Goal: Information Seeking & Learning: Learn about a topic

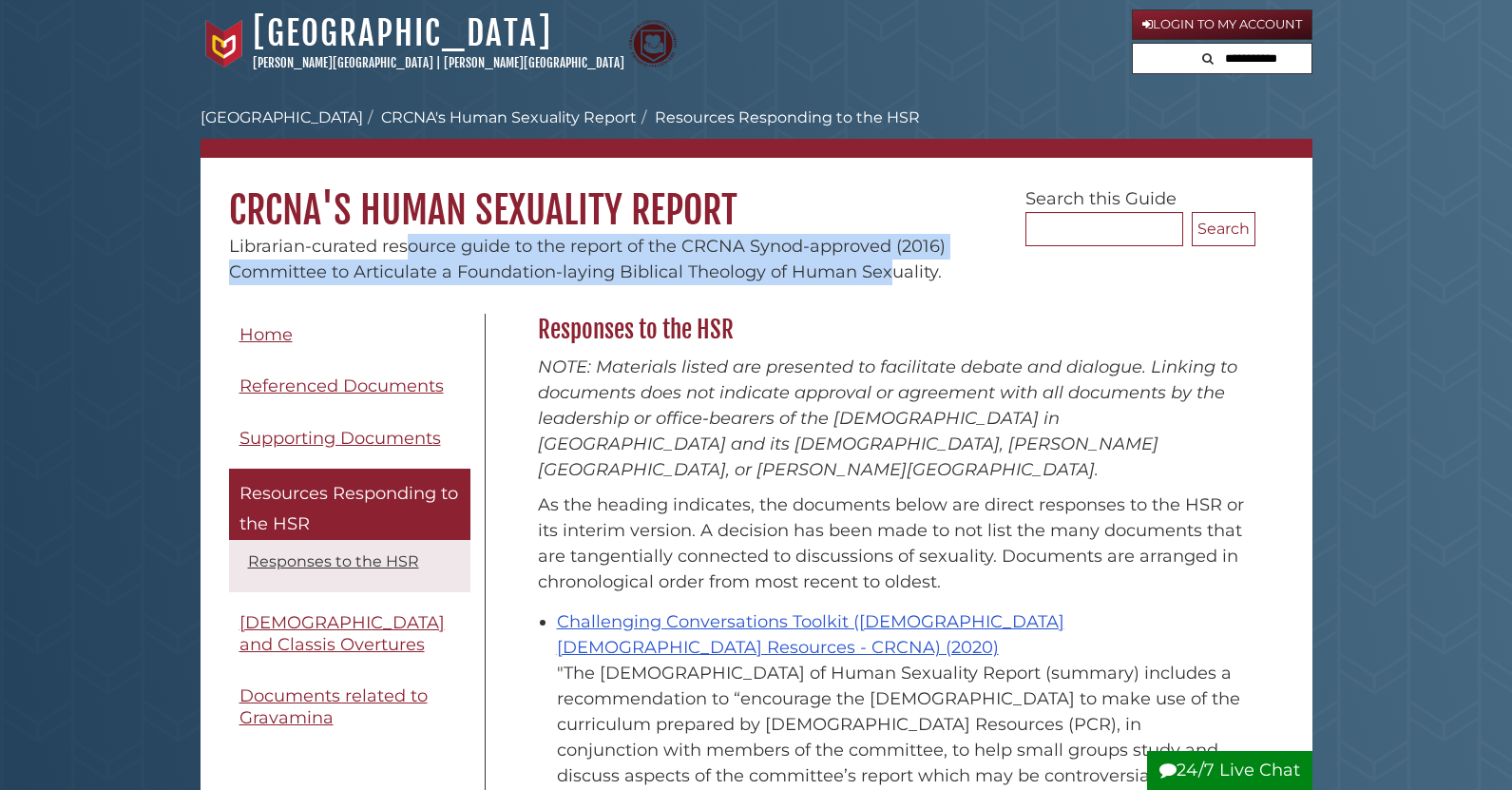
drag, startPoint x: 567, startPoint y: 246, endPoint x: 889, endPoint y: 280, distance: 323.8
click at [889, 280] on span "Librarian-curated resource guide to the report of the CRCNA Synod-approved (201…" at bounding box center [587, 258] width 716 height 47
click at [449, 267] on span "Librarian-curated resource guide to the report of the CRCNA Synod-approved (201…" at bounding box center [587, 258] width 716 height 47
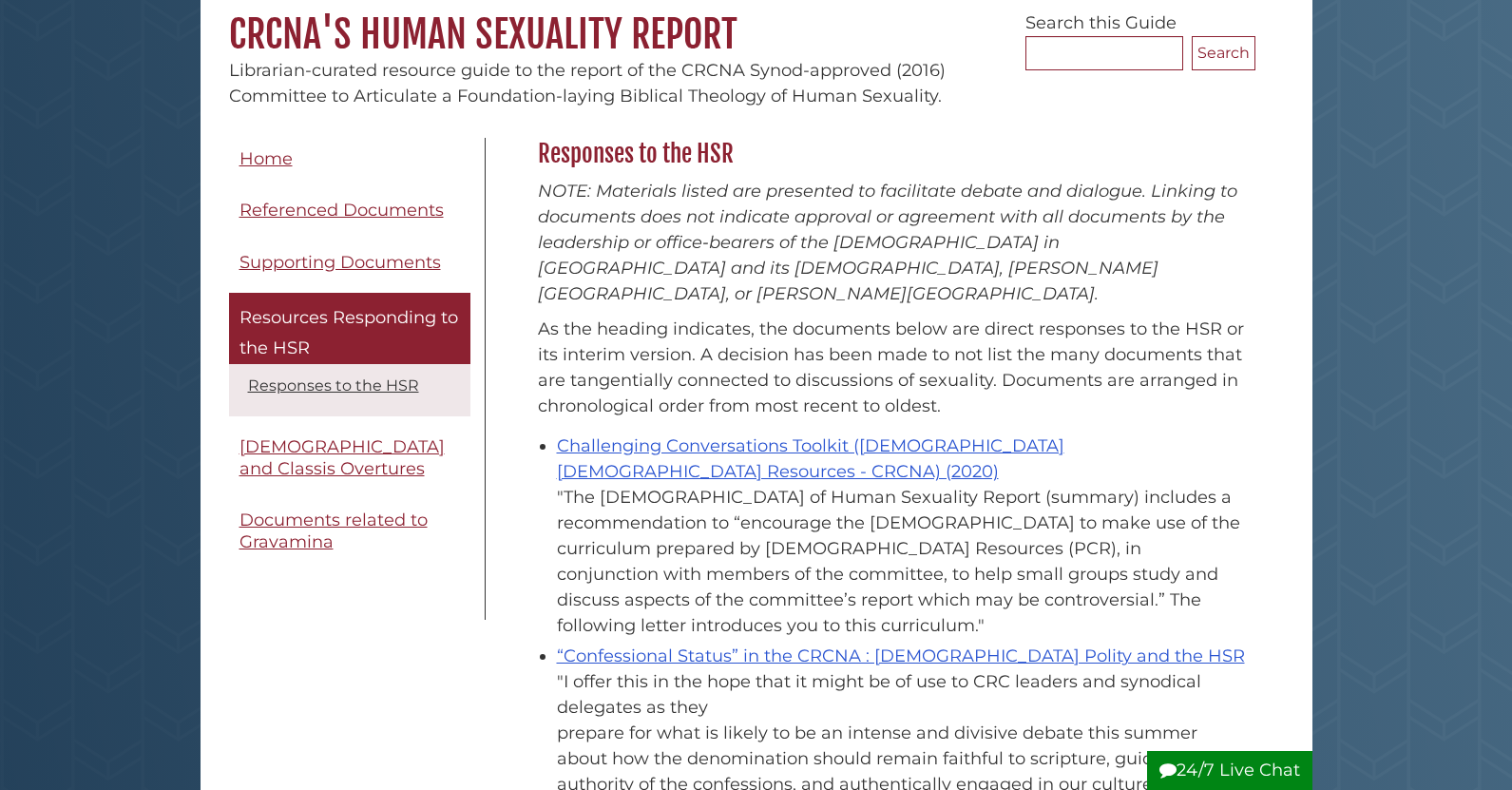
scroll to position [190, 0]
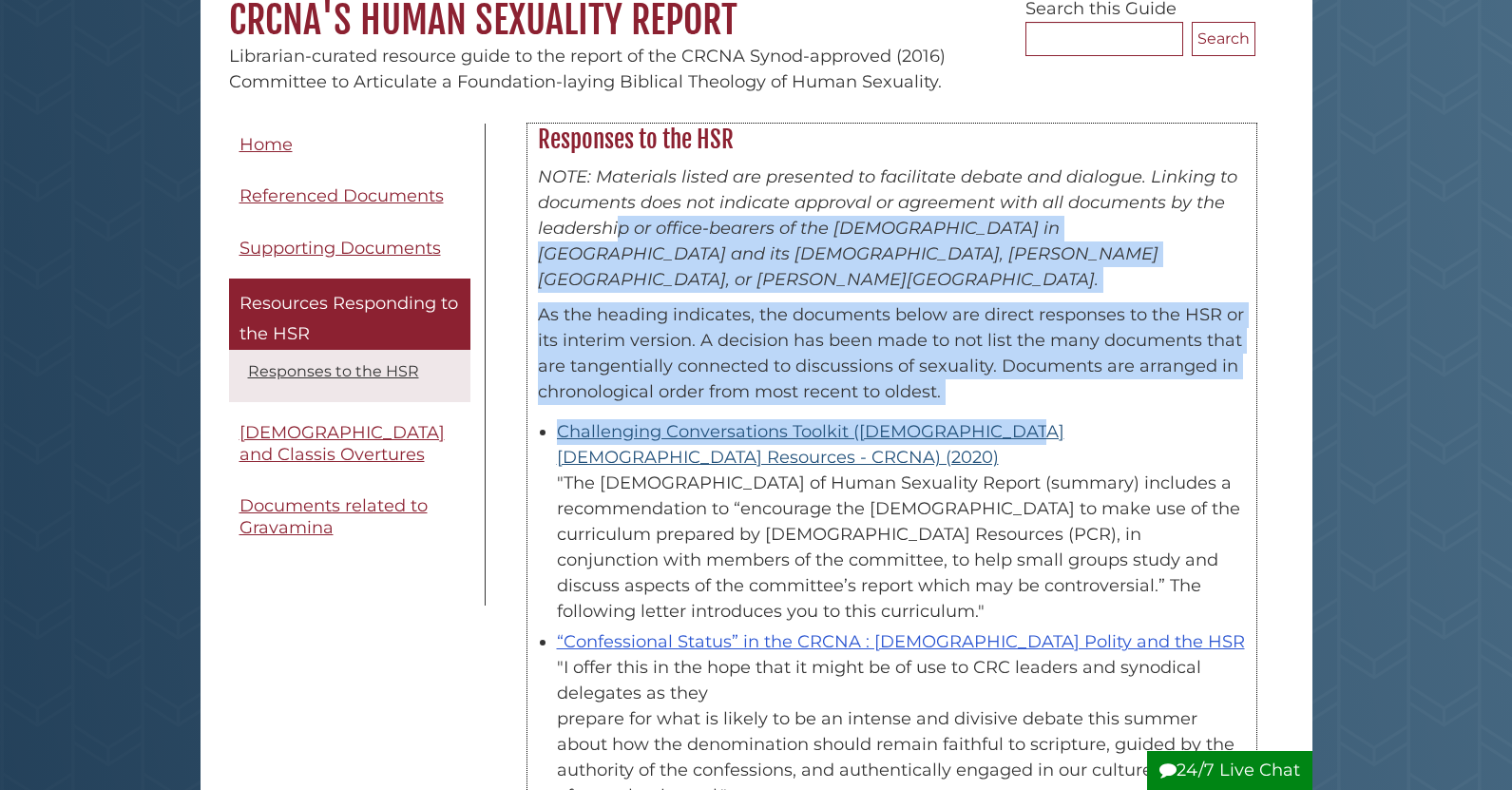
drag, startPoint x: 617, startPoint y: 237, endPoint x: 851, endPoint y: 415, distance: 294.0
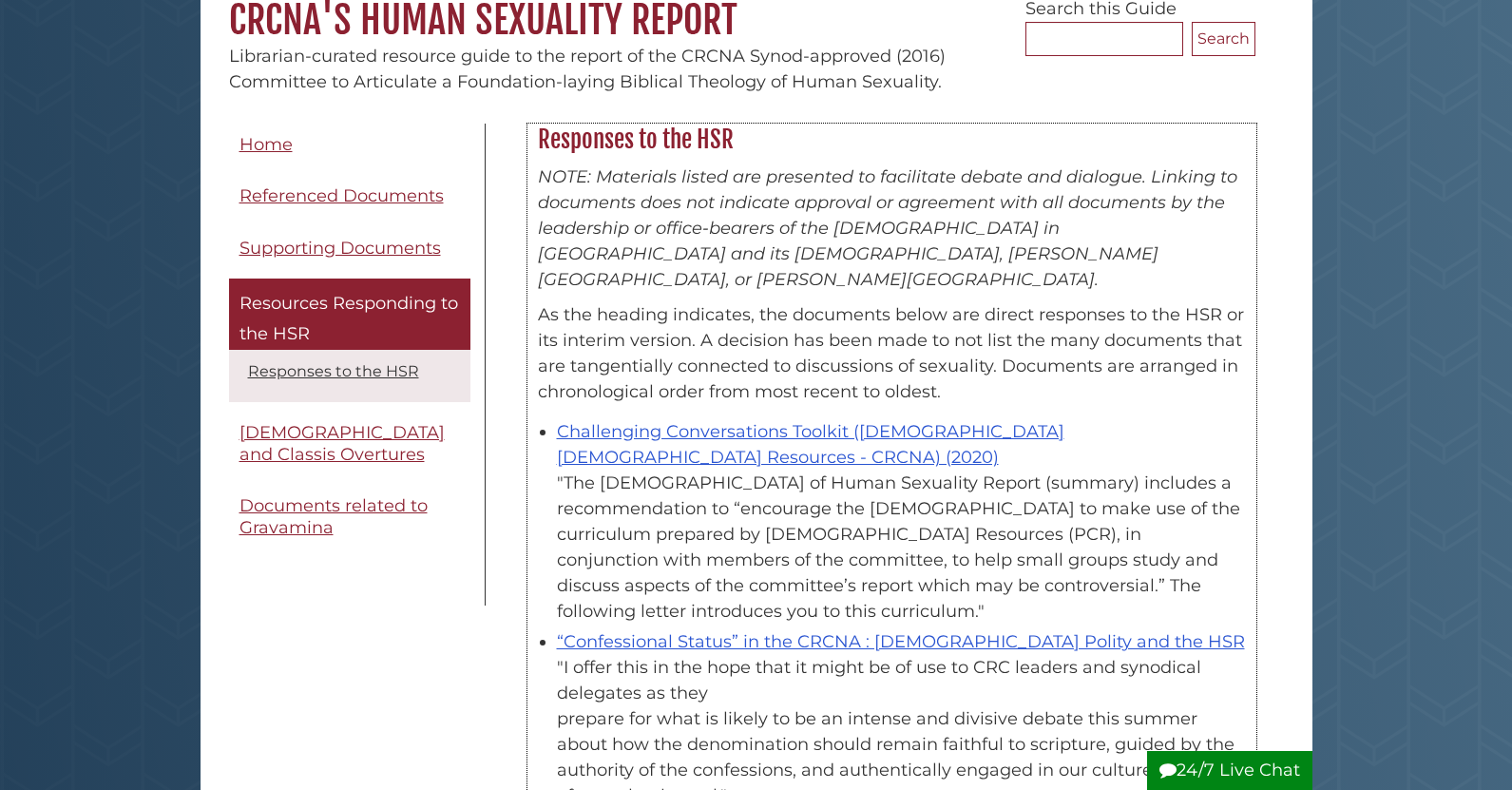
click at [936, 508] on div ""The [DEMOGRAPHIC_DATA] of Human Sexuality Report (summary) includes a recommen…" at bounding box center [902, 548] width 689 height 154
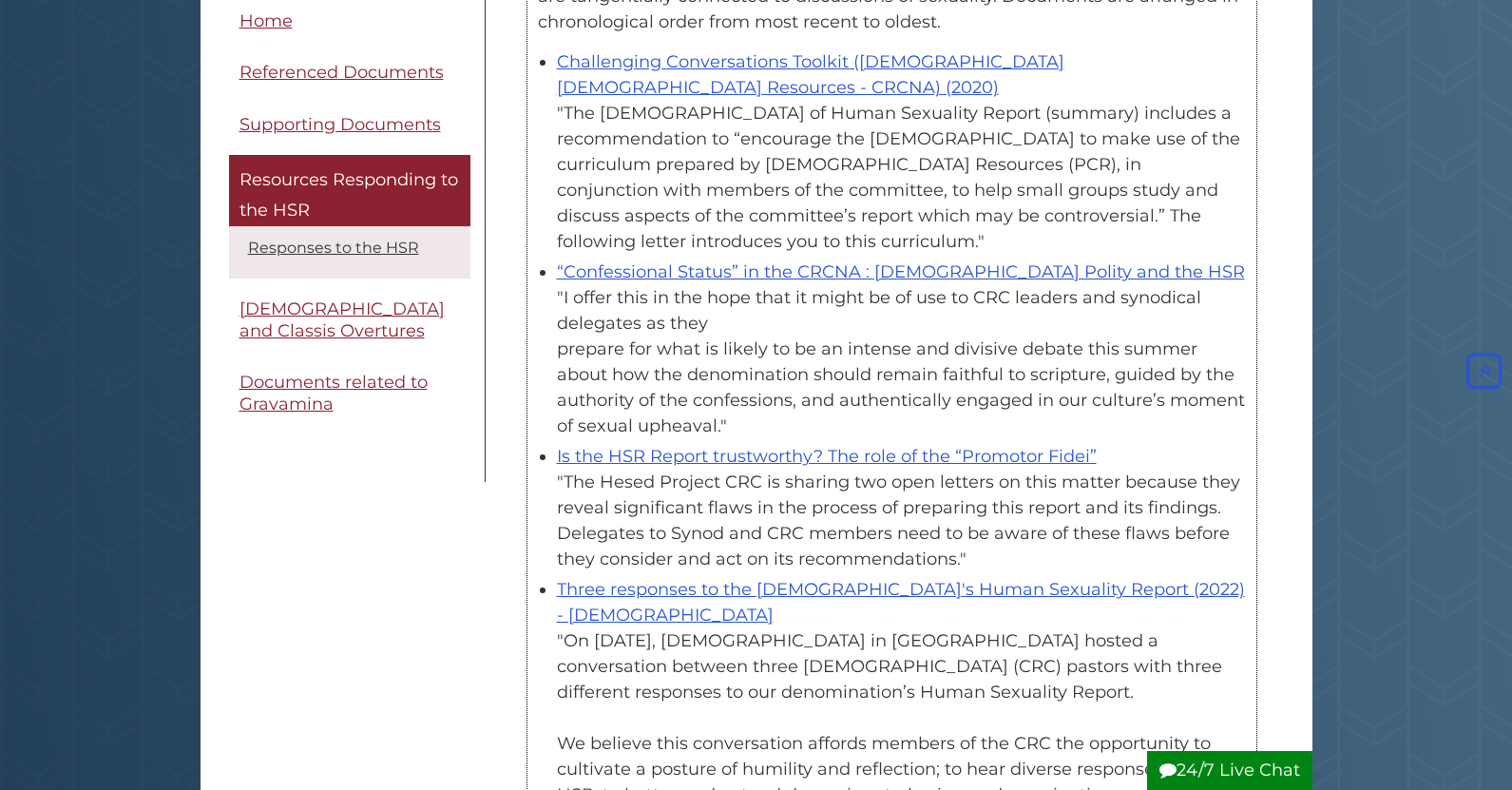
scroll to position [570, 0]
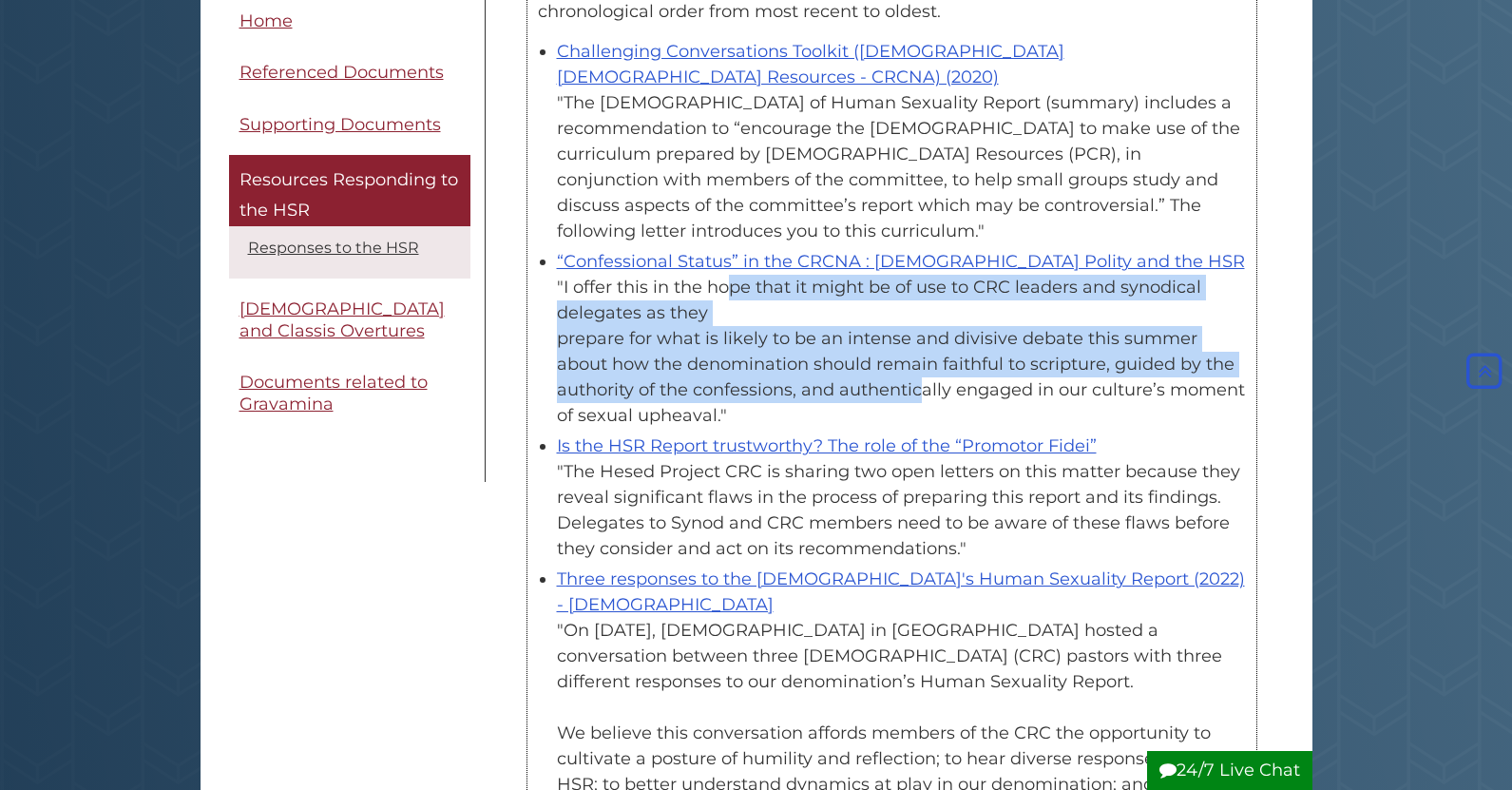
drag, startPoint x: 623, startPoint y: 241, endPoint x: 914, endPoint y: 345, distance: 309.0
click at [914, 345] on div ""I offer this in the hope that it might be of use to CRC leaders and synodical …" at bounding box center [902, 352] width 689 height 154
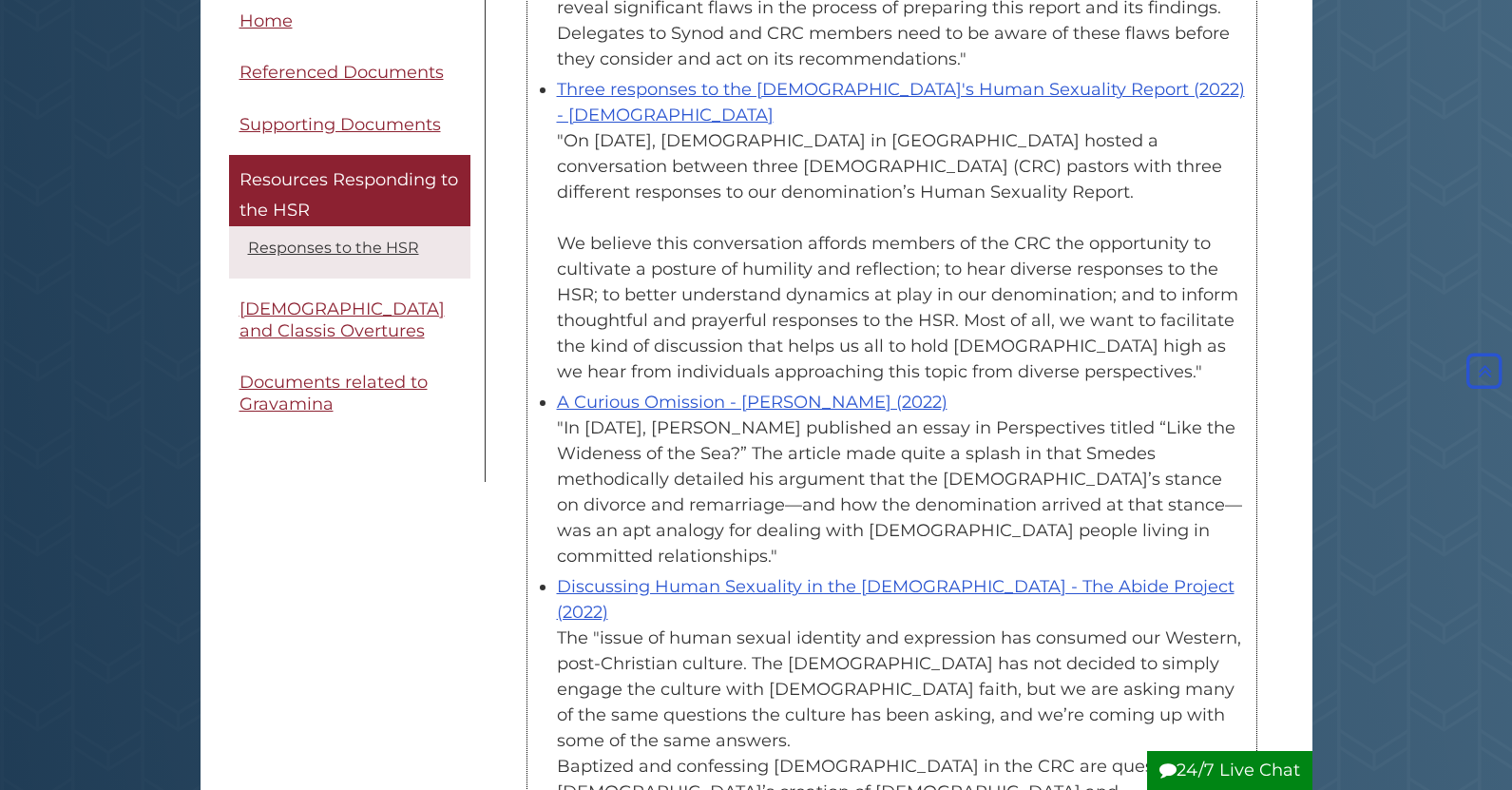
scroll to position [1141, 0]
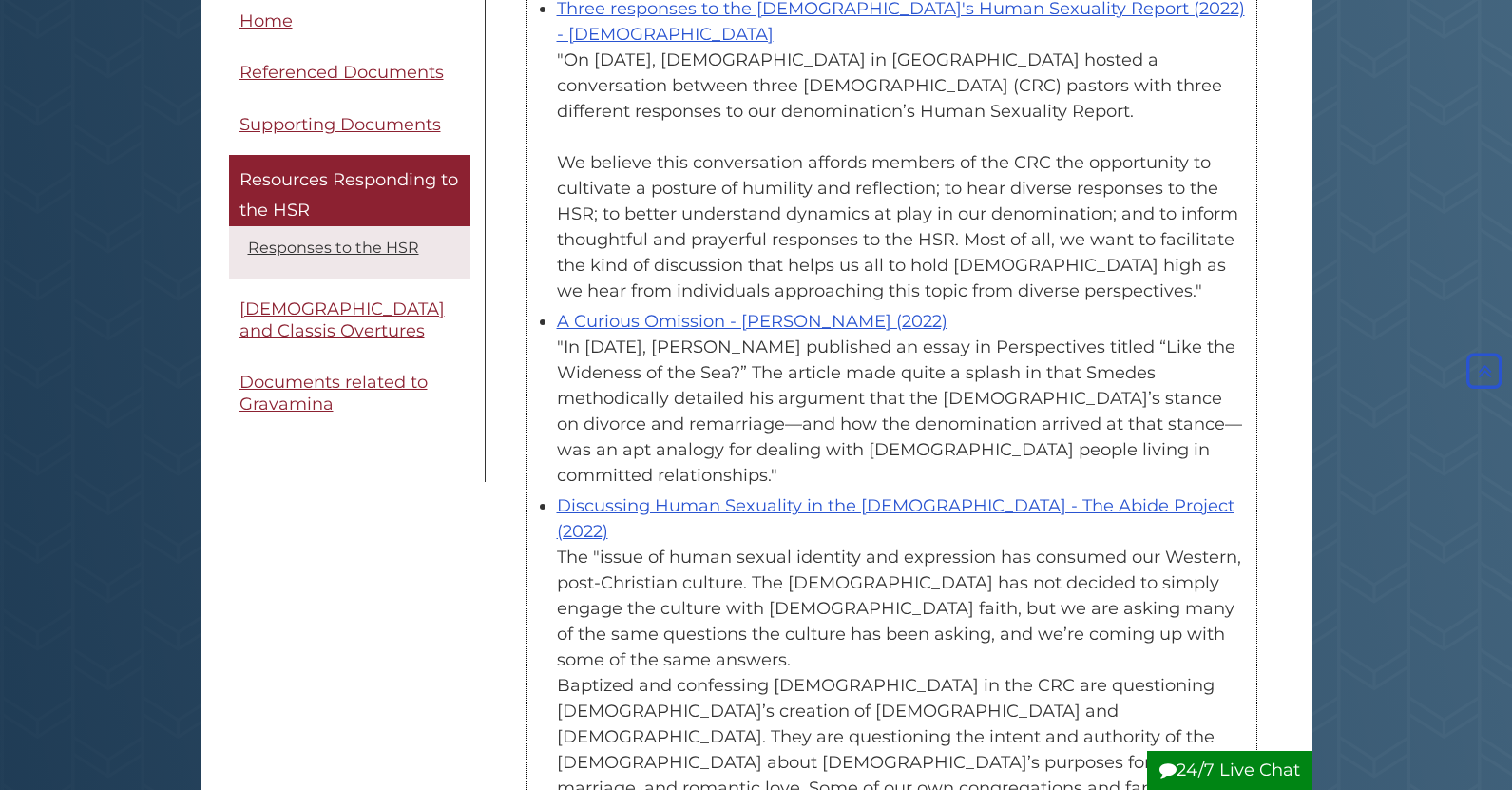
drag, startPoint x: 741, startPoint y: 374, endPoint x: 1214, endPoint y: 456, distance: 480.1
click at [869, 608] on div "The "issue of human sexual identity and expression has consumed our Western, po…" at bounding box center [902, 699] width 689 height 308
drag, startPoint x: 560, startPoint y: 293, endPoint x: 1137, endPoint y: 419, distance: 590.6
click at [1137, 419] on div ""In [DATE], [PERSON_NAME] published an essay in Perspectives titled “Like the W…" at bounding box center [902, 411] width 689 height 154
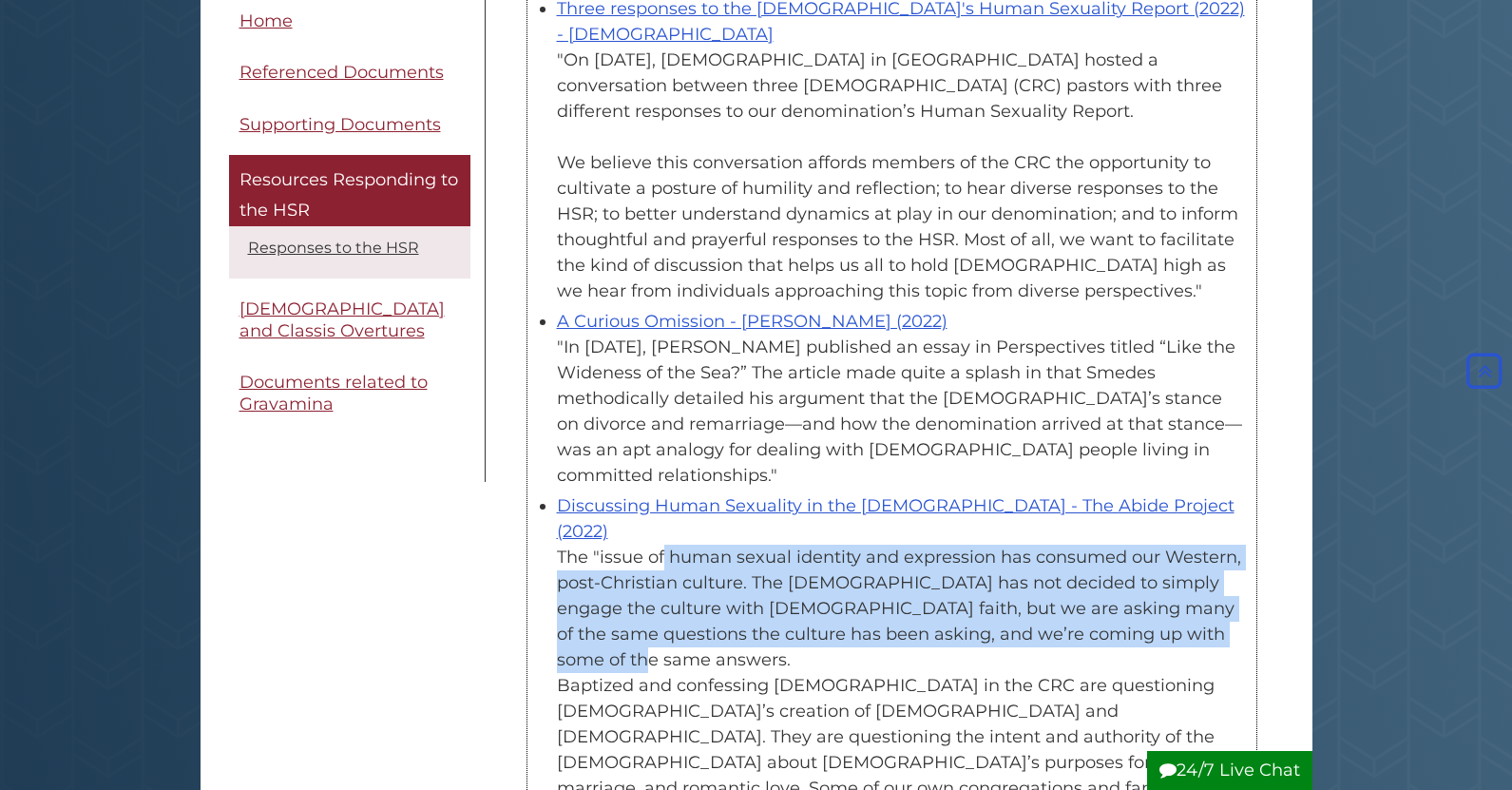
drag, startPoint x: 542, startPoint y: 505, endPoint x: 1113, endPoint y: 579, distance: 575.8
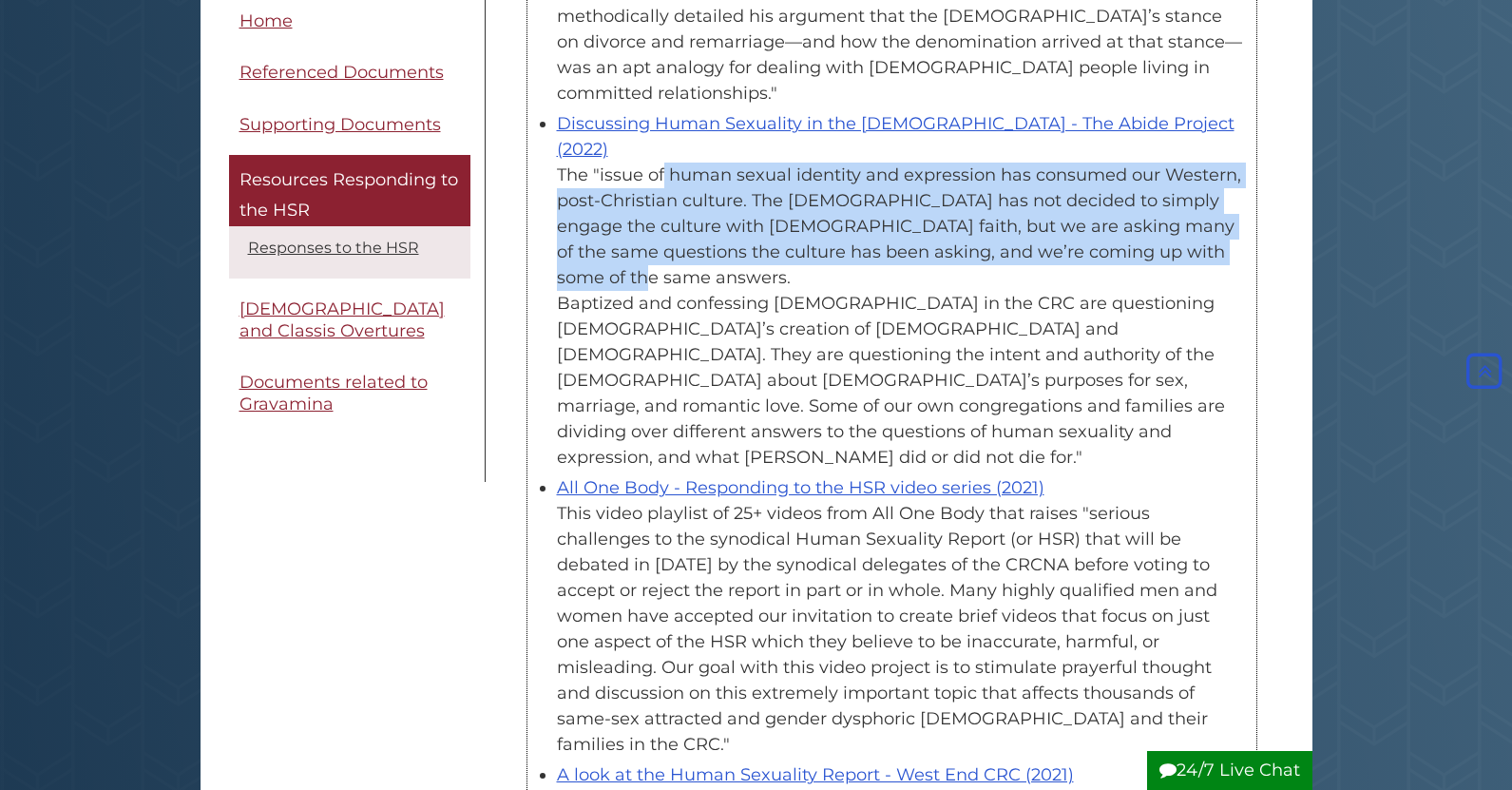
scroll to position [1617, 0]
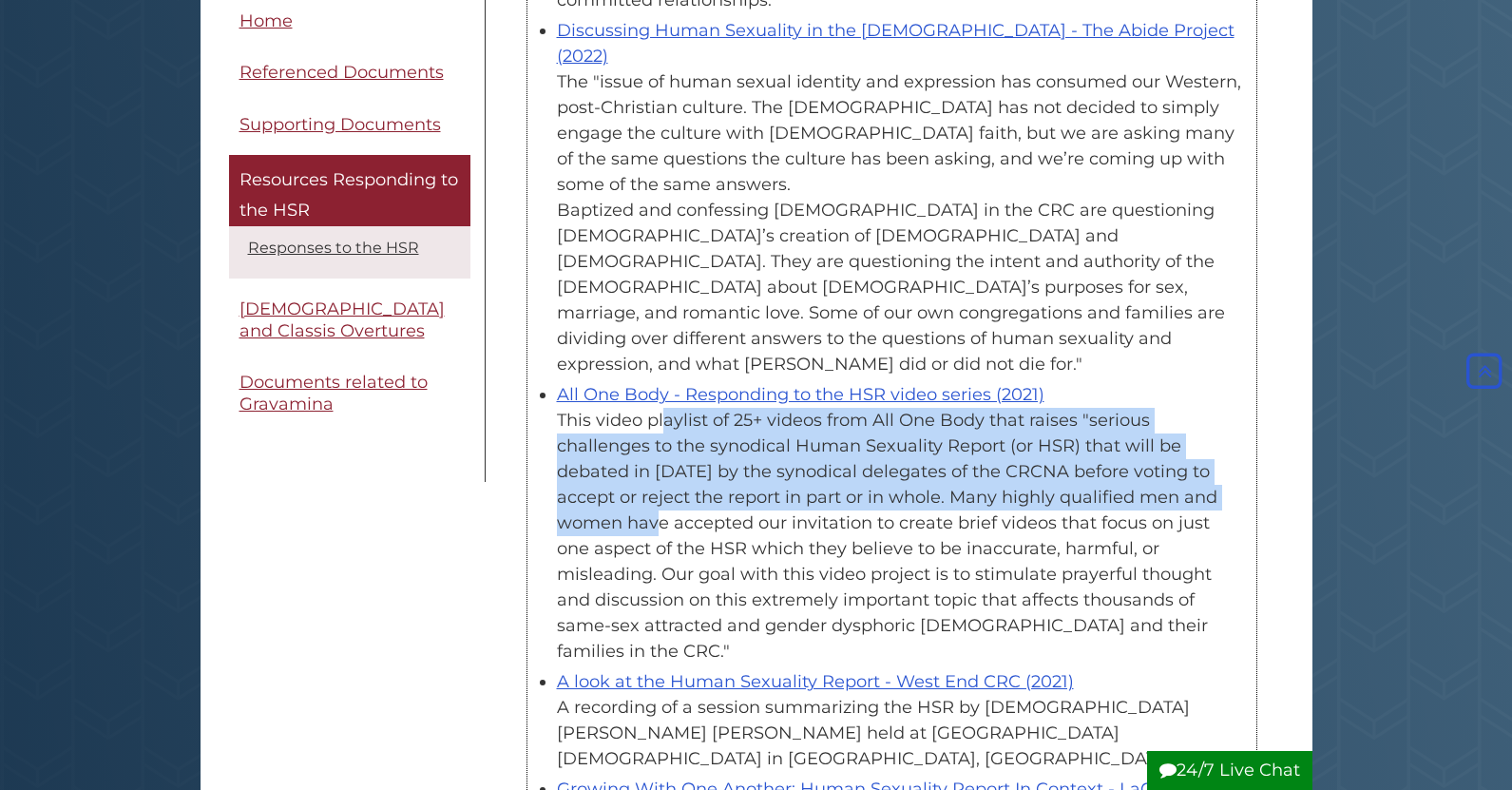
drag, startPoint x: 549, startPoint y: 295, endPoint x: 1029, endPoint y: 377, distance: 487.0
click at [1029, 377] on ul "Challenging Conversations Toolkit ([DEMOGRAPHIC_DATA] [DEMOGRAPHIC_DATA] Resour…" at bounding box center [892, 531] width 708 height 3084
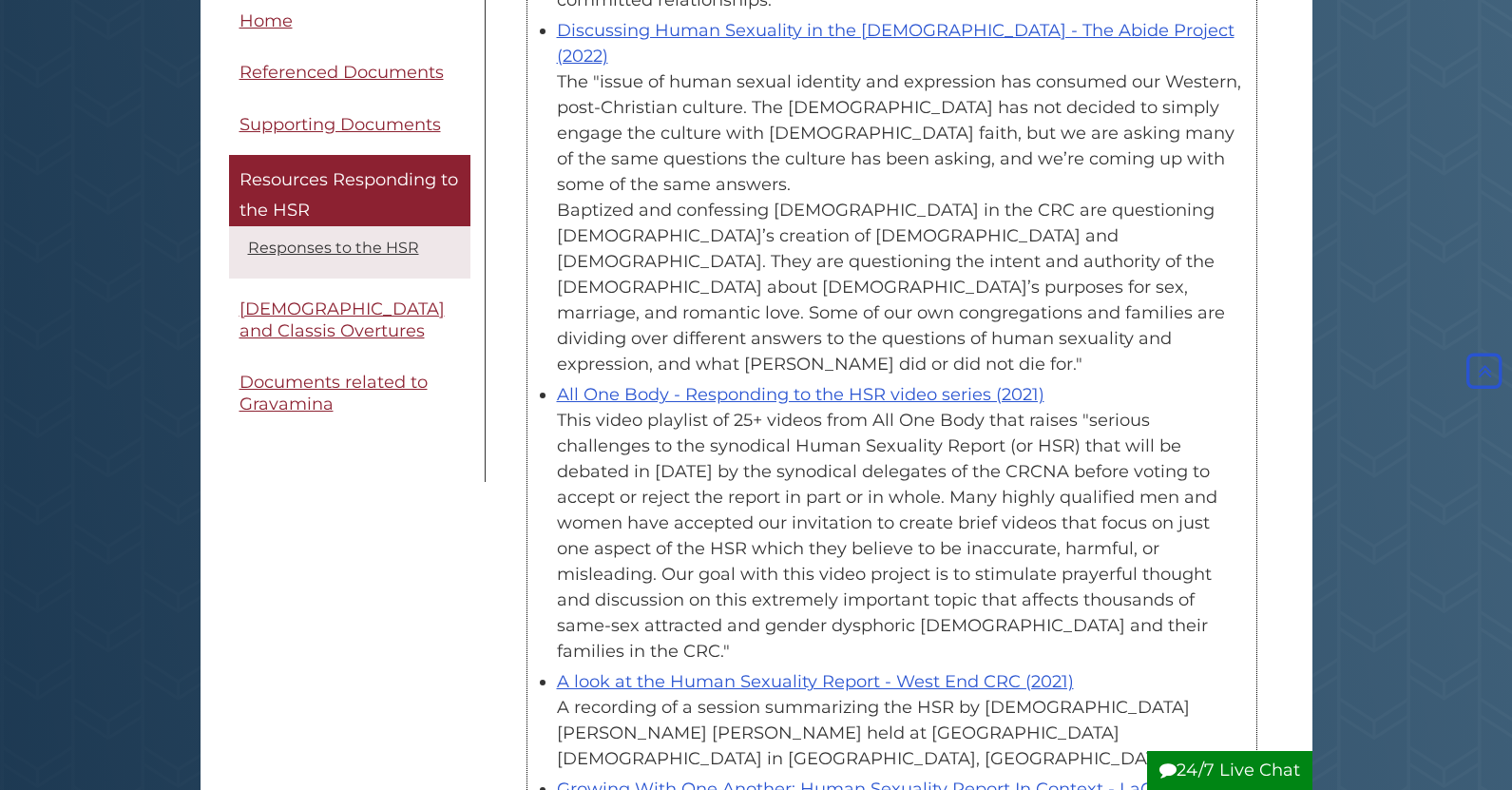
click at [1047, 407] on div "This video playlist of 25+ videos from All One Body that raises "serious challe…" at bounding box center [902, 536] width 689 height 256
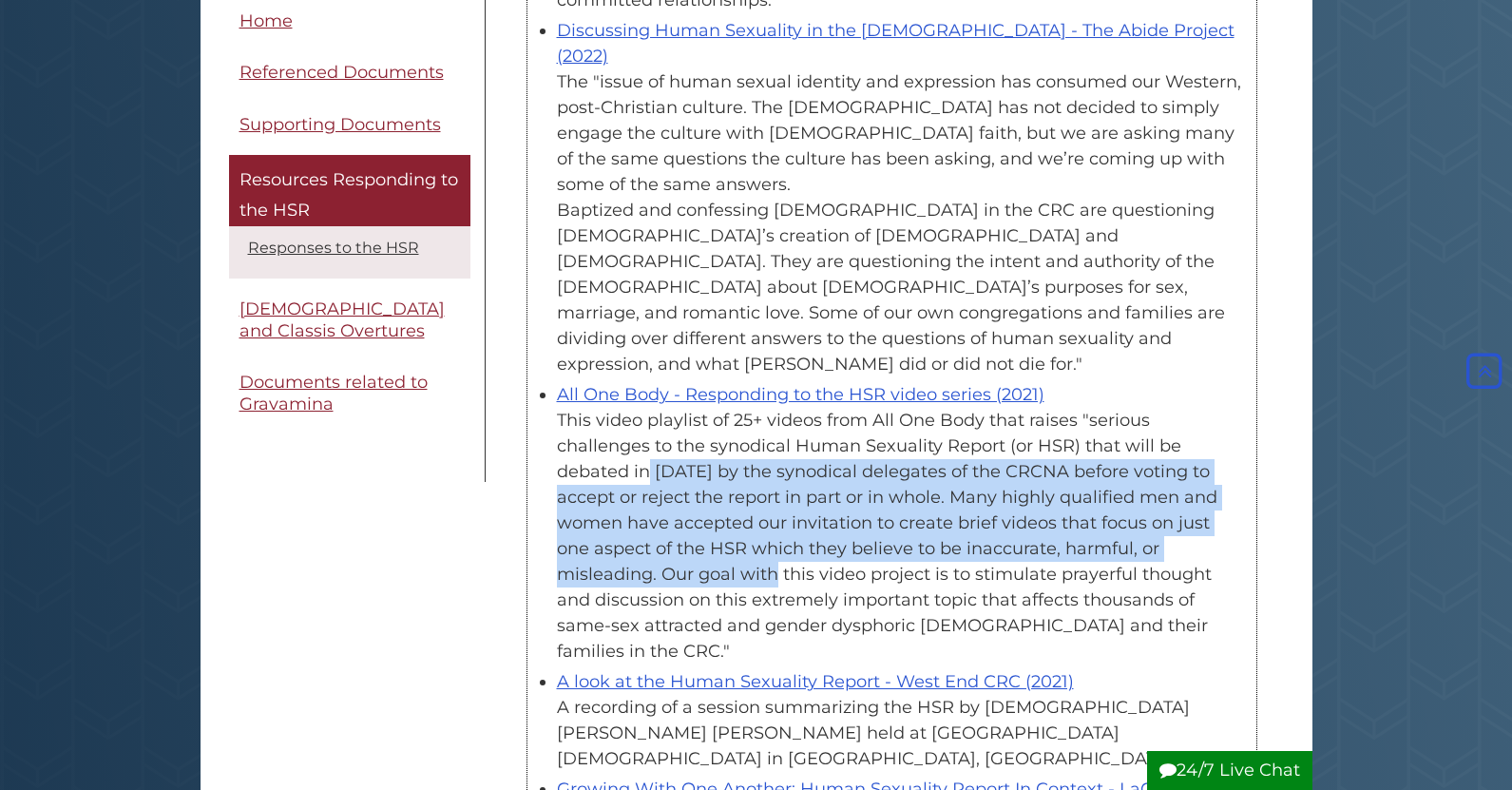
drag, startPoint x: 1064, startPoint y: 311, endPoint x: 1094, endPoint y: 426, distance: 118.8
click at [1094, 426] on div "This video playlist of 25+ videos from All One Body that raises "serious challe…" at bounding box center [902, 536] width 689 height 256
click at [1004, 407] on div "This video playlist of 25+ videos from All One Body that raises "serious challe…" at bounding box center [902, 536] width 689 height 256
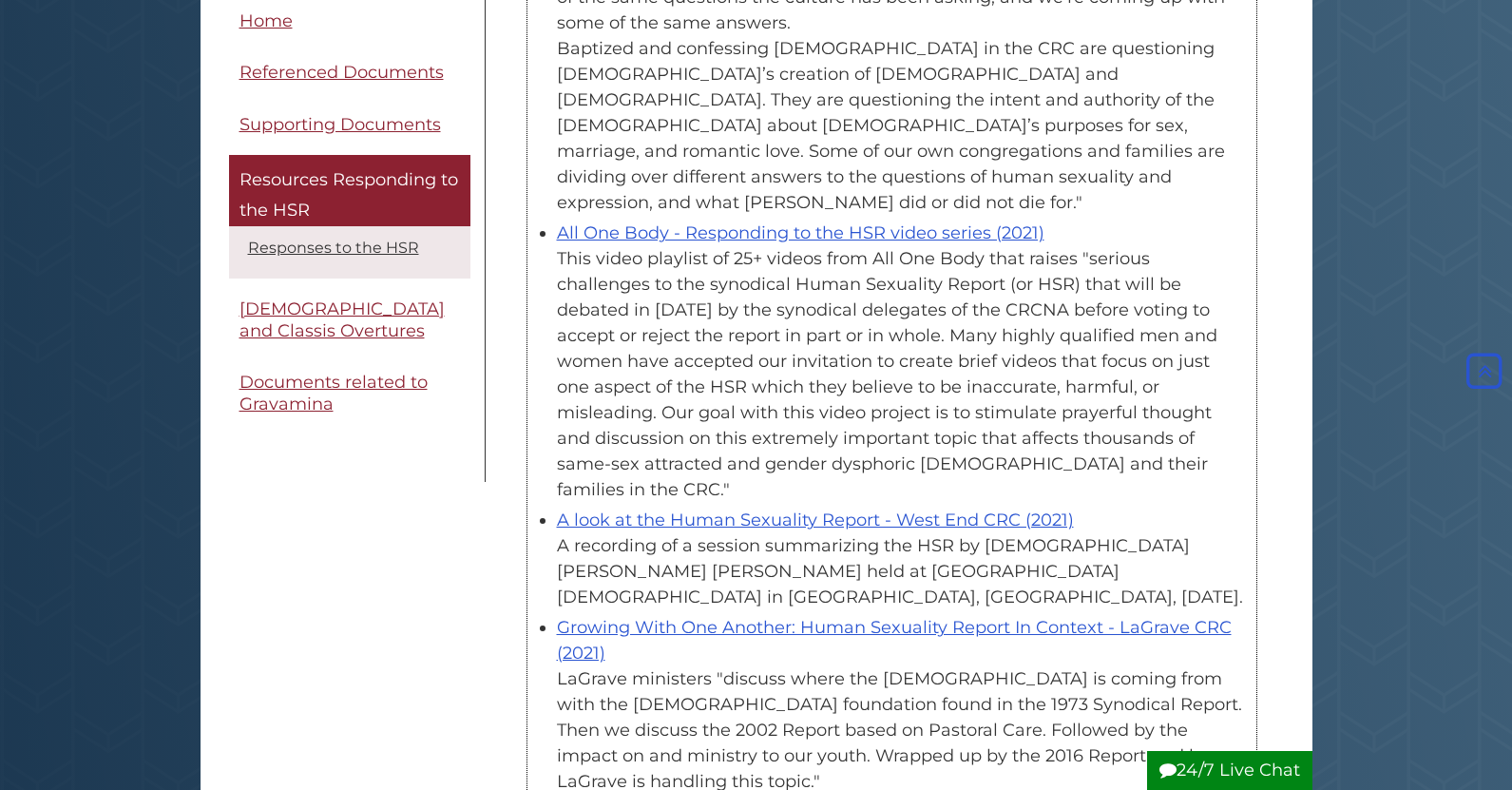
scroll to position [1807, 0]
